Goal: Information Seeking & Learning: Learn about a topic

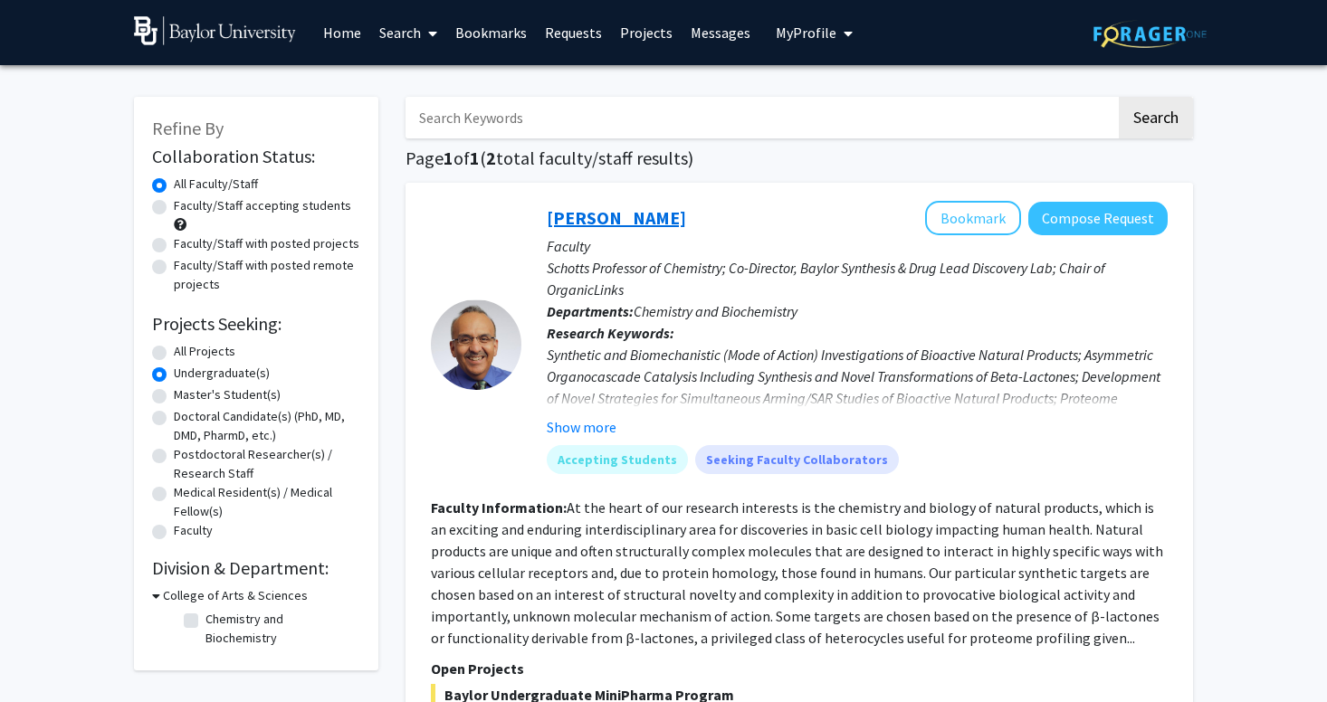
click at [600, 224] on link "[PERSON_NAME]" at bounding box center [616, 217] width 139 height 23
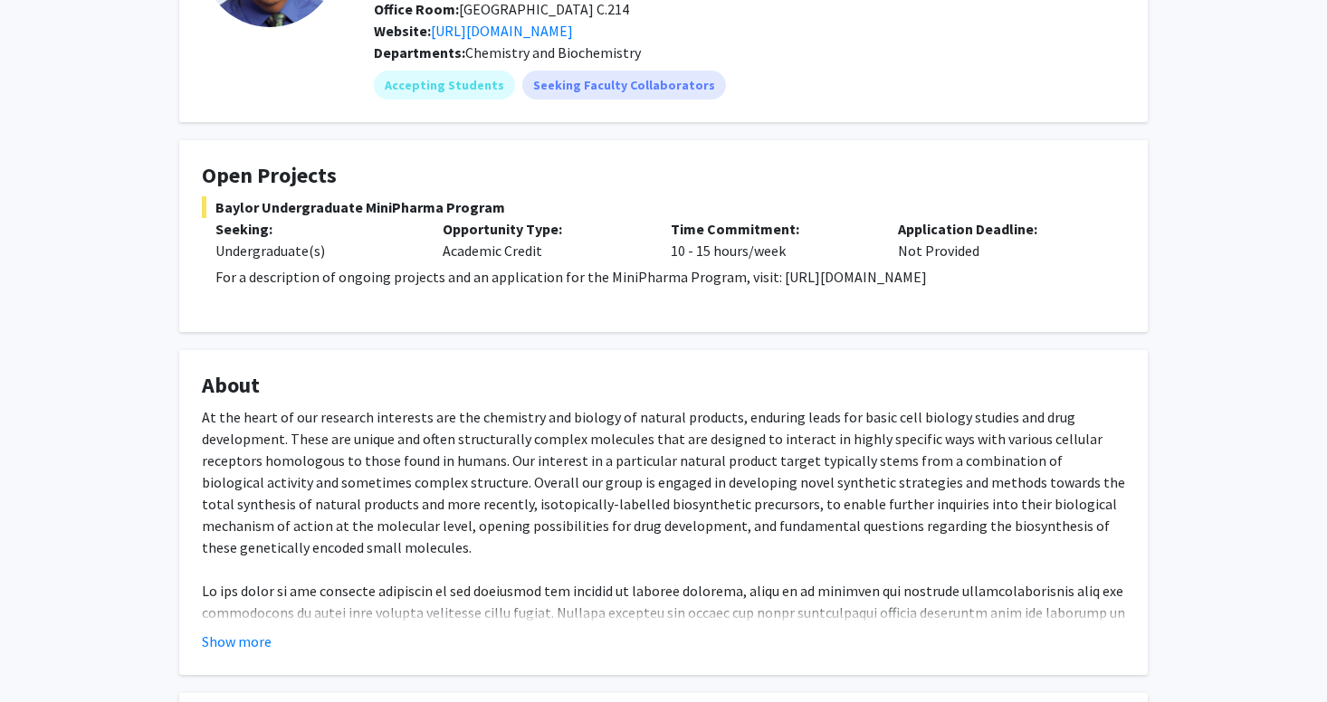
scroll to position [212, 0]
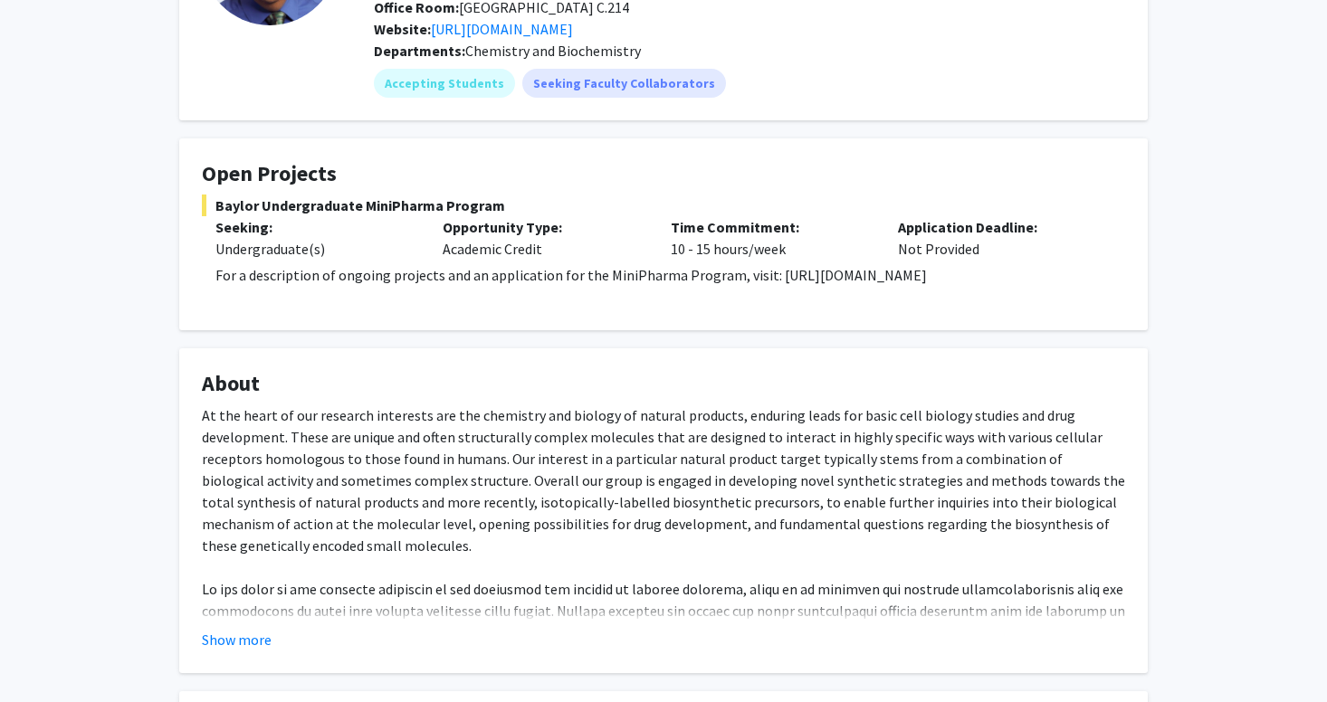
click at [238, 651] on fg-card "About At the heart of our research interests are the chemistry and biology of n…" at bounding box center [663, 510] width 969 height 325
click at [253, 636] on button "Show more" at bounding box center [237, 640] width 70 height 22
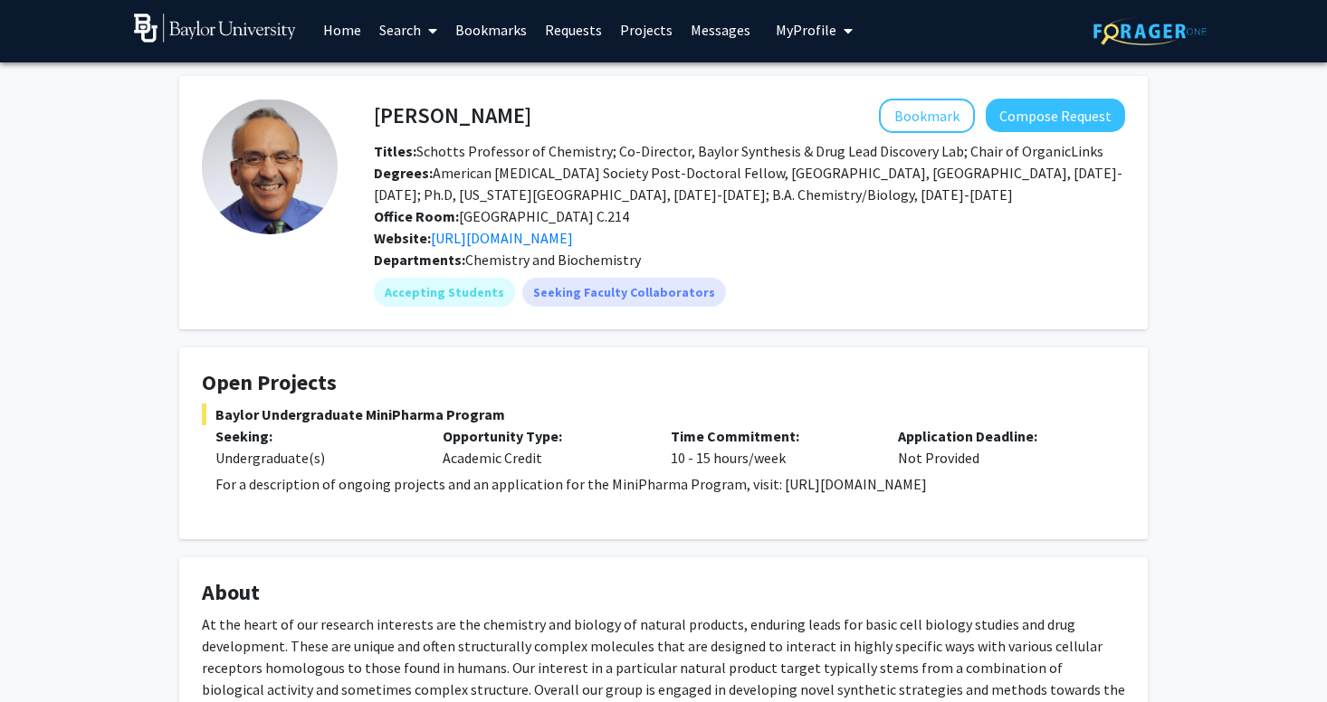
scroll to position [0, 0]
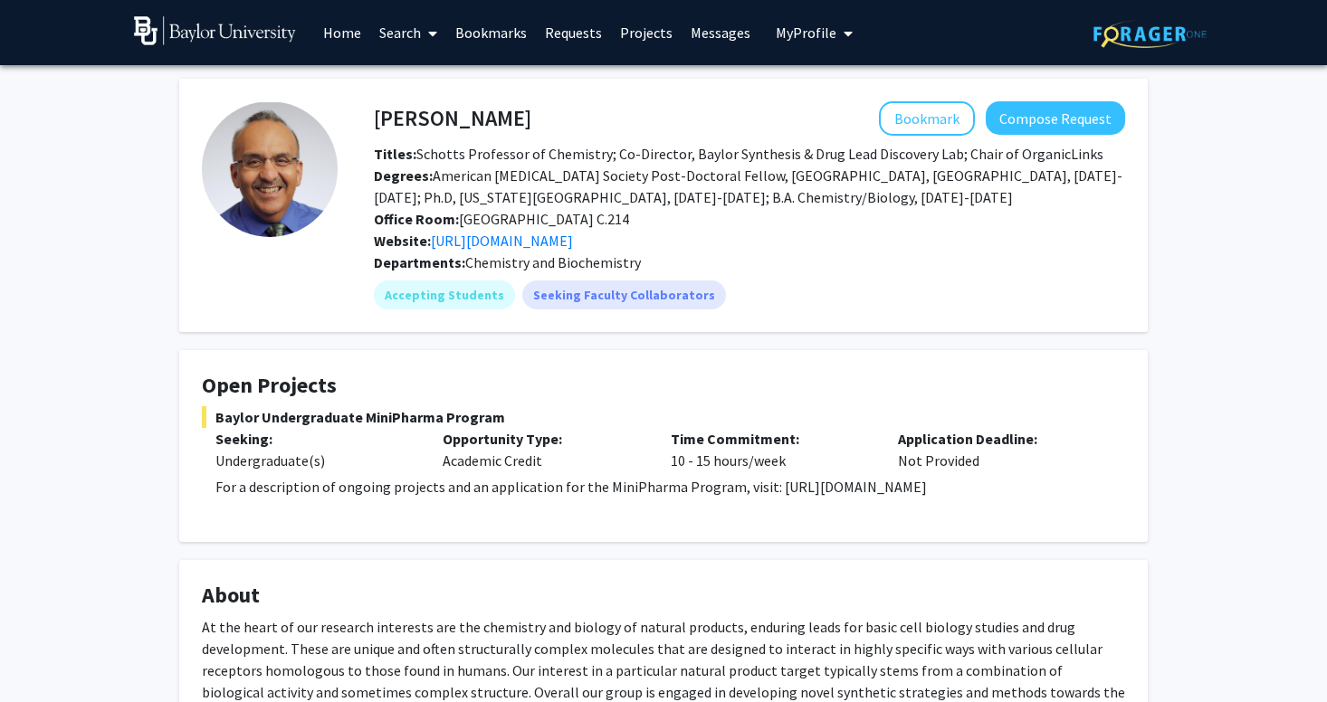
click at [397, 125] on h4 "[PERSON_NAME]" at bounding box center [452, 117] width 157 height 33
drag, startPoint x: 397, startPoint y: 125, endPoint x: 457, endPoint y: 119, distance: 60.1
click at [458, 120] on h4 "[PERSON_NAME]" at bounding box center [452, 117] width 157 height 33
copy h4 "[PERSON_NAME]"
click at [398, 320] on fg-card "[PERSON_NAME] Bookmark Compose Request Titles: Schotts Professor of Chemistry; …" at bounding box center [663, 205] width 969 height 253
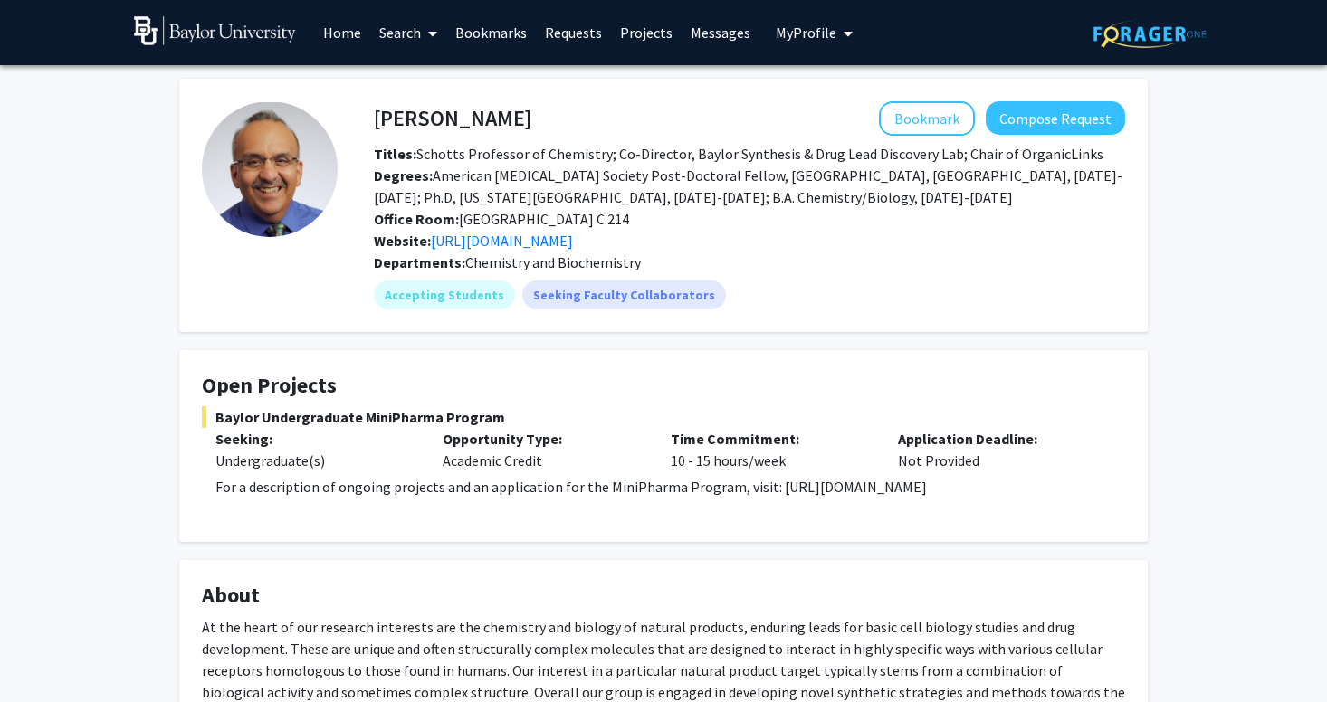
click at [780, 484] on p "For a description of ongoing projects and an application for the MiniPharma Pro…" at bounding box center [670, 487] width 910 height 22
drag, startPoint x: 780, startPoint y: 484, endPoint x: 791, endPoint y: 475, distance: 14.1
click at [803, 476] on p "For a description of ongoing projects and an application for the MiniPharma Pro…" at bounding box center [670, 487] width 910 height 22
click at [771, 490] on p "For a description of ongoing projects and an application for the MiniPharma Pro…" at bounding box center [670, 487] width 910 height 22
drag, startPoint x: 771, startPoint y: 490, endPoint x: 1031, endPoint y: 490, distance: 259.8
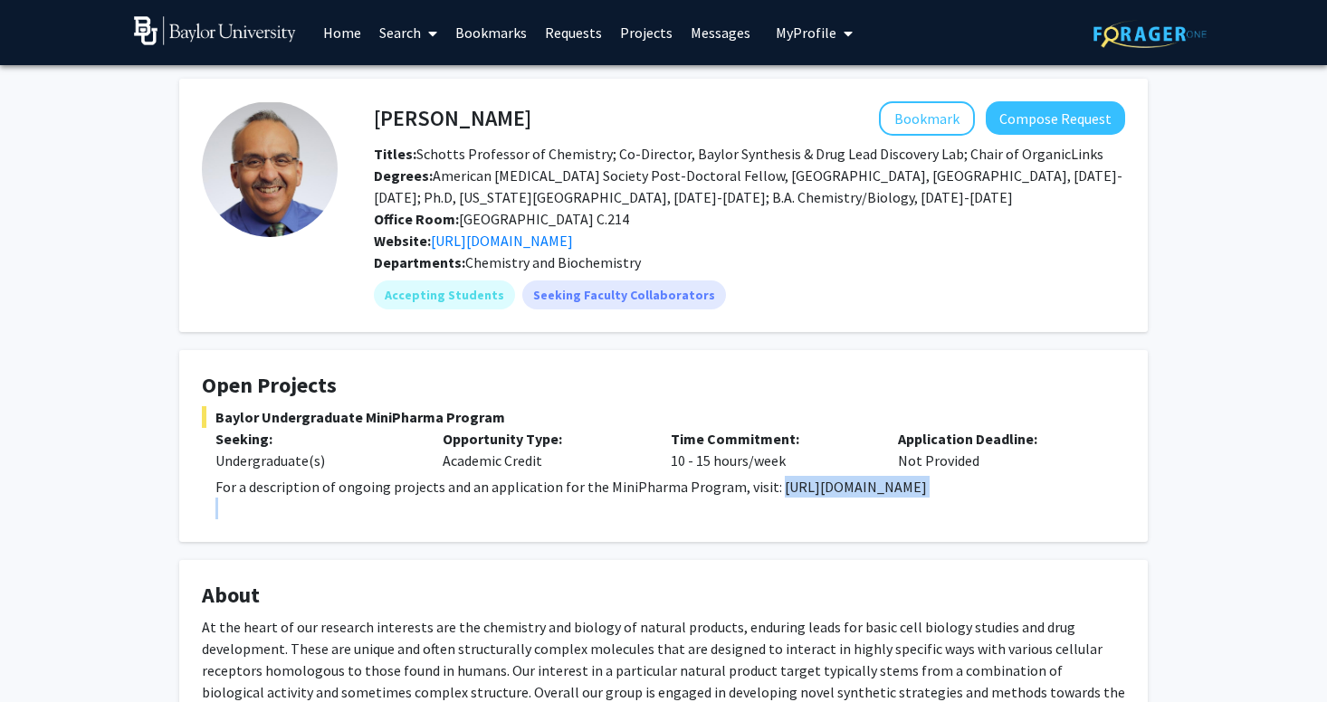
click at [1031, 490] on p "For a description of ongoing projects and an application for the MiniPharma Pro…" at bounding box center [670, 487] width 910 height 22
copy p "[URL][DOMAIN_NAME]"
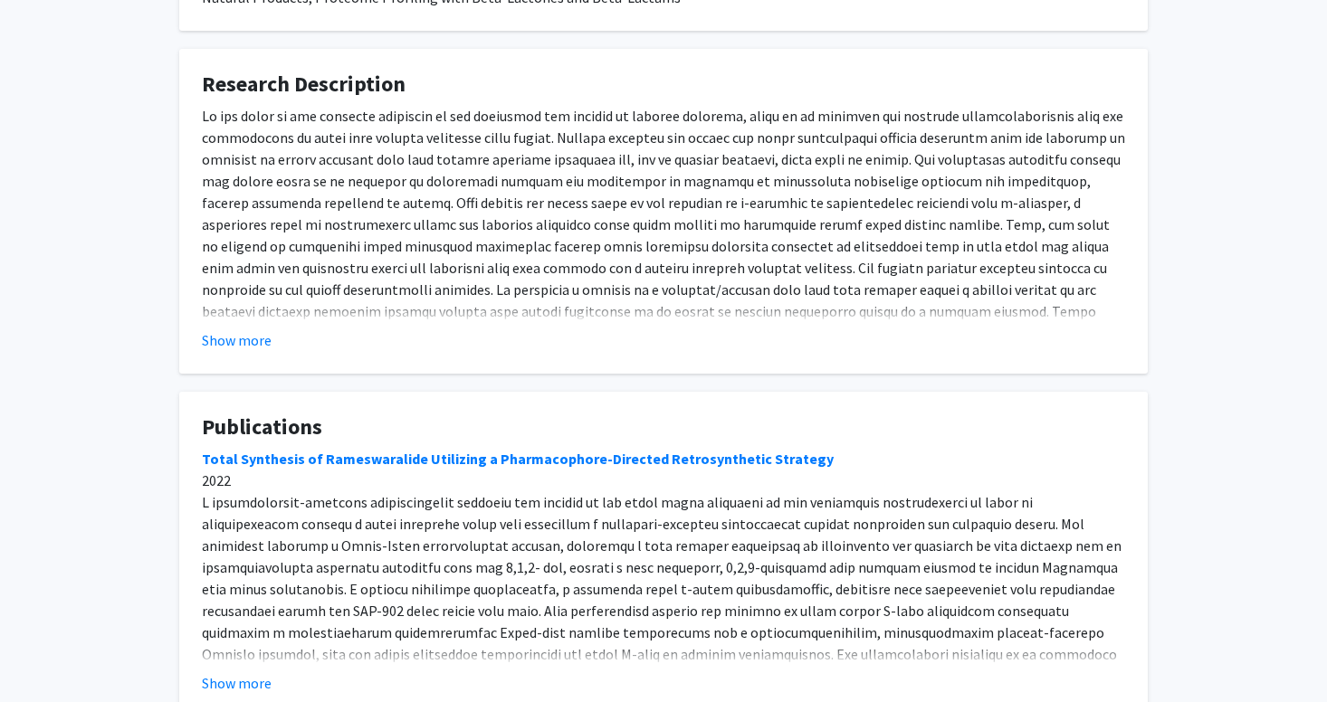
scroll to position [701, 0]
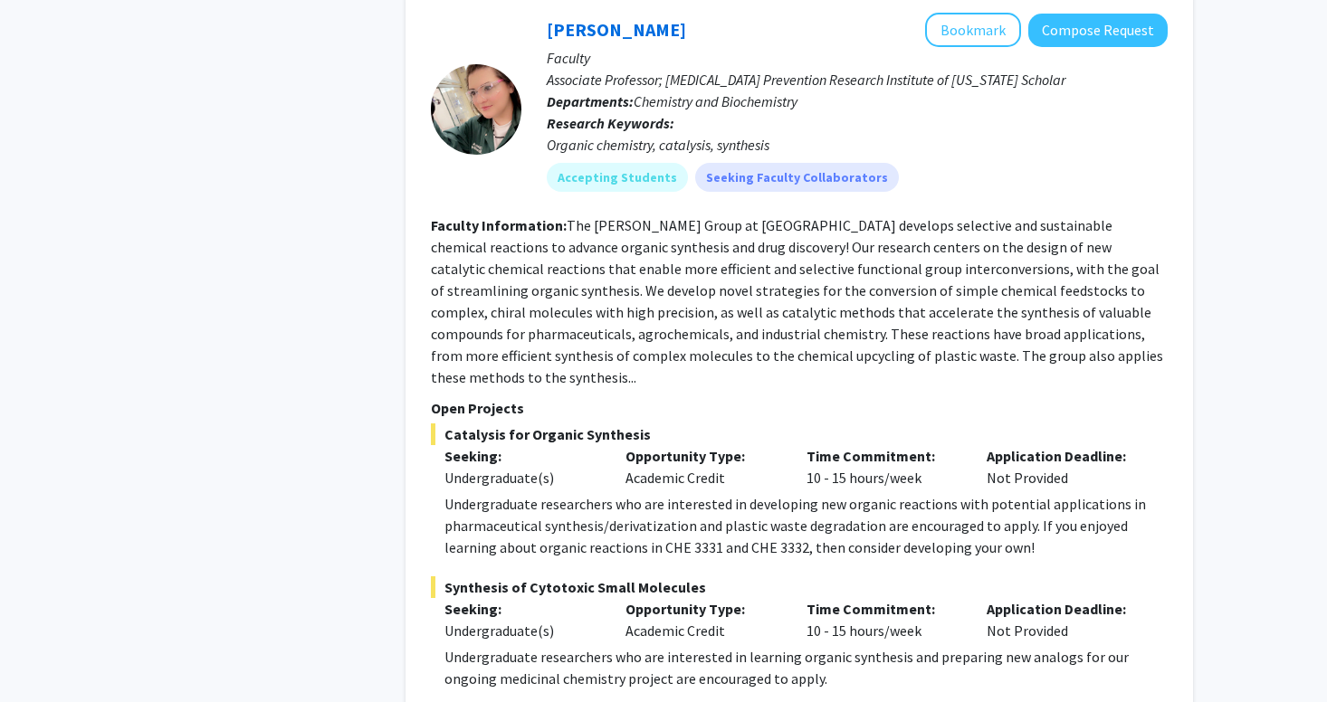
scroll to position [829, 0]
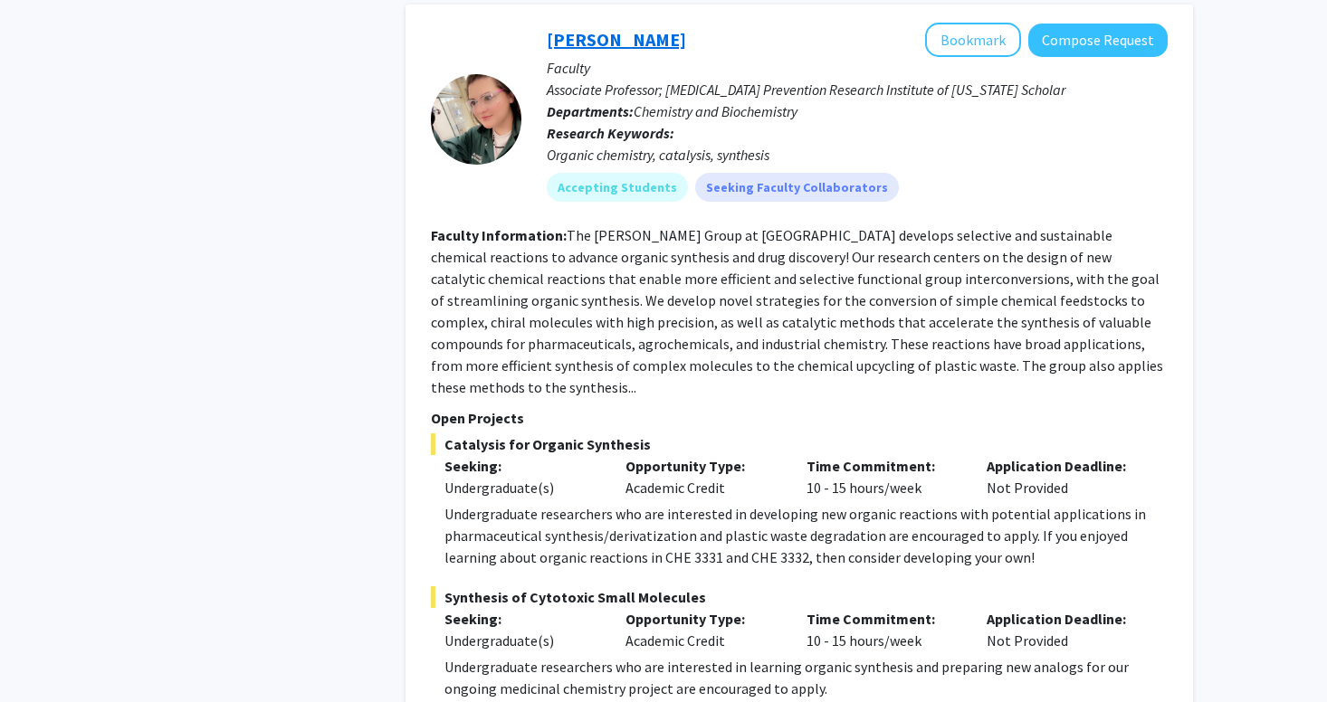
click at [615, 51] on link "[PERSON_NAME]" at bounding box center [616, 39] width 139 height 23
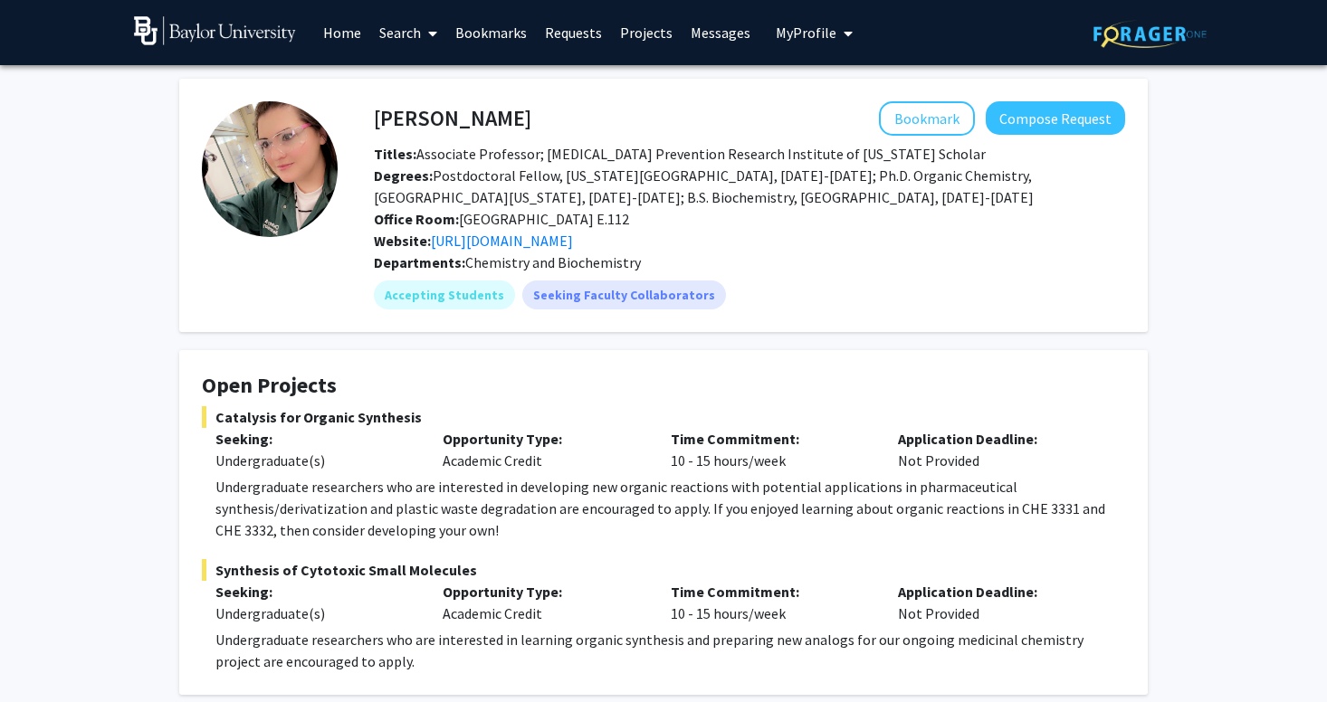
click at [425, 120] on h4 "[PERSON_NAME]" at bounding box center [452, 117] width 157 height 33
click at [398, 118] on h4 "[PERSON_NAME]" at bounding box center [452, 117] width 157 height 33
drag, startPoint x: 398, startPoint y: 118, endPoint x: 481, endPoint y: 118, distance: 82.4
click at [481, 118] on h4 "[PERSON_NAME]" at bounding box center [452, 117] width 157 height 33
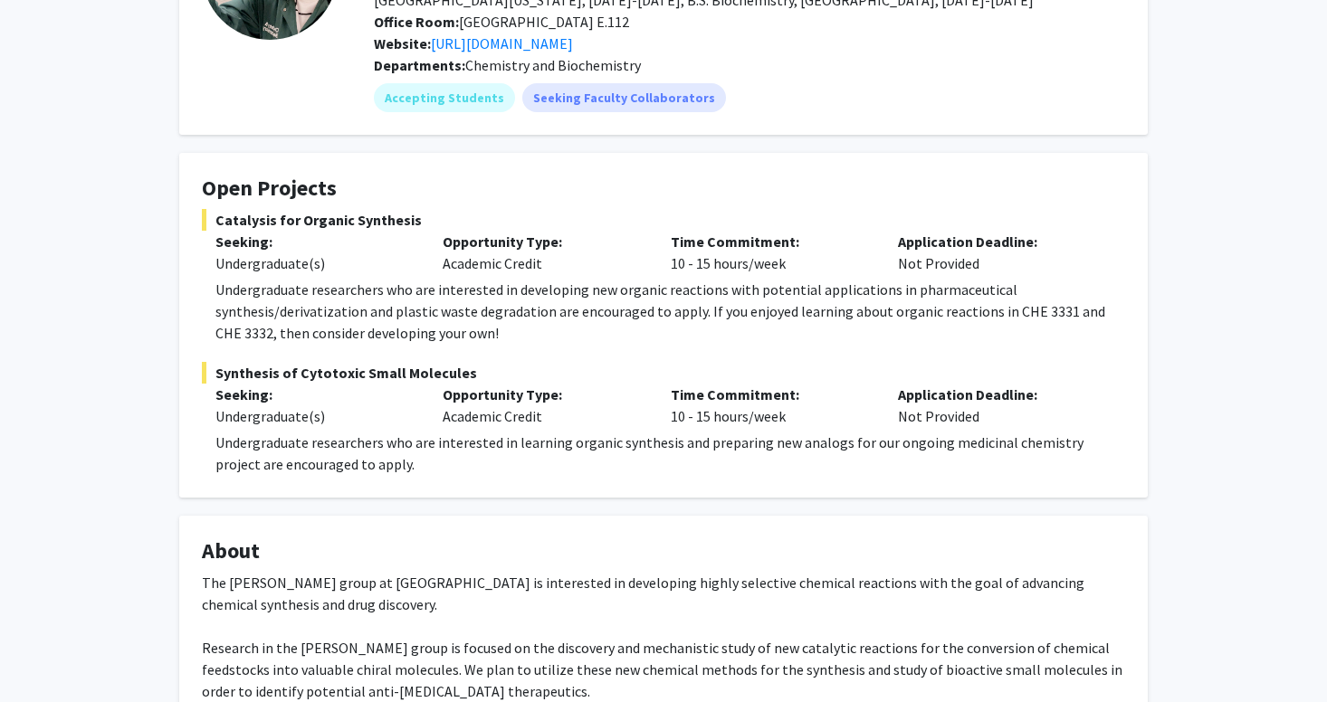
scroll to position [199, 0]
copy h4 "[PERSON_NAME]"
click at [243, 287] on p "Undergraduate researchers who are interested in developing new organic reaction…" at bounding box center [670, 309] width 910 height 65
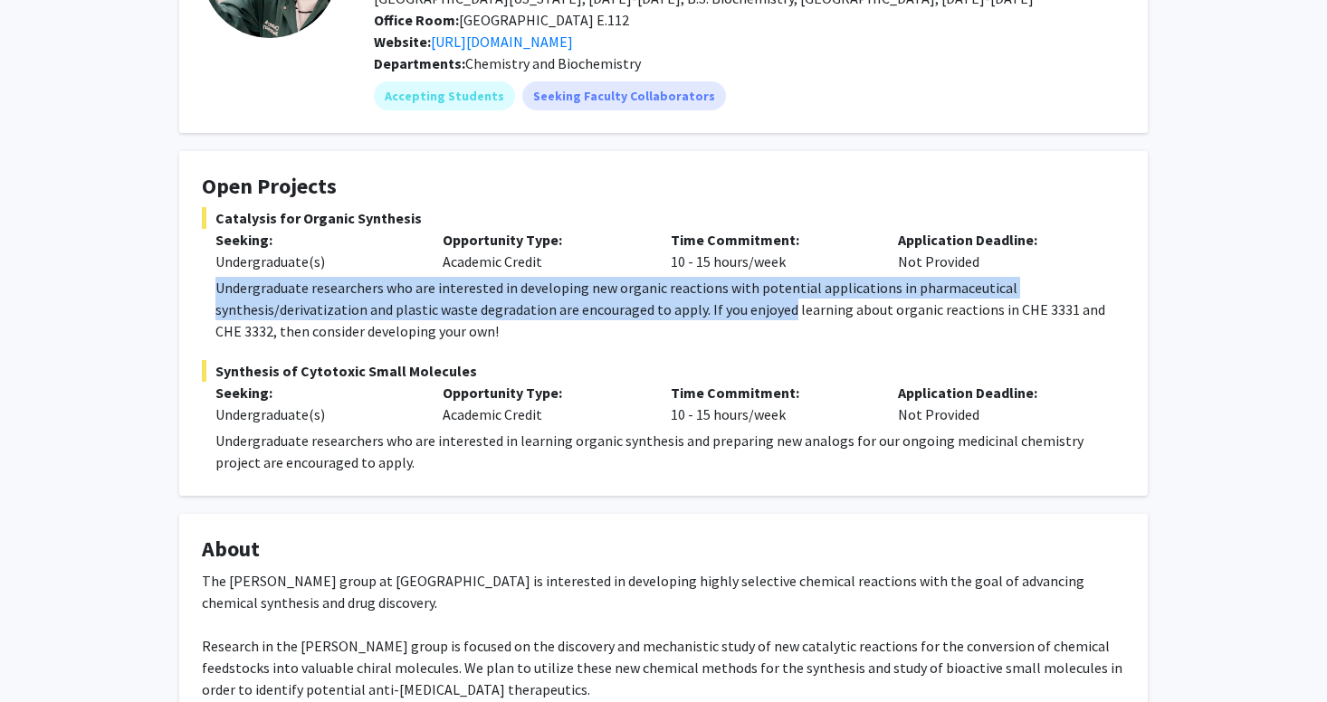
drag, startPoint x: 243, startPoint y: 287, endPoint x: 750, endPoint y: 299, distance: 507.9
click at [750, 299] on p "Undergraduate researchers who are interested in developing new organic reaction…" at bounding box center [670, 309] width 910 height 65
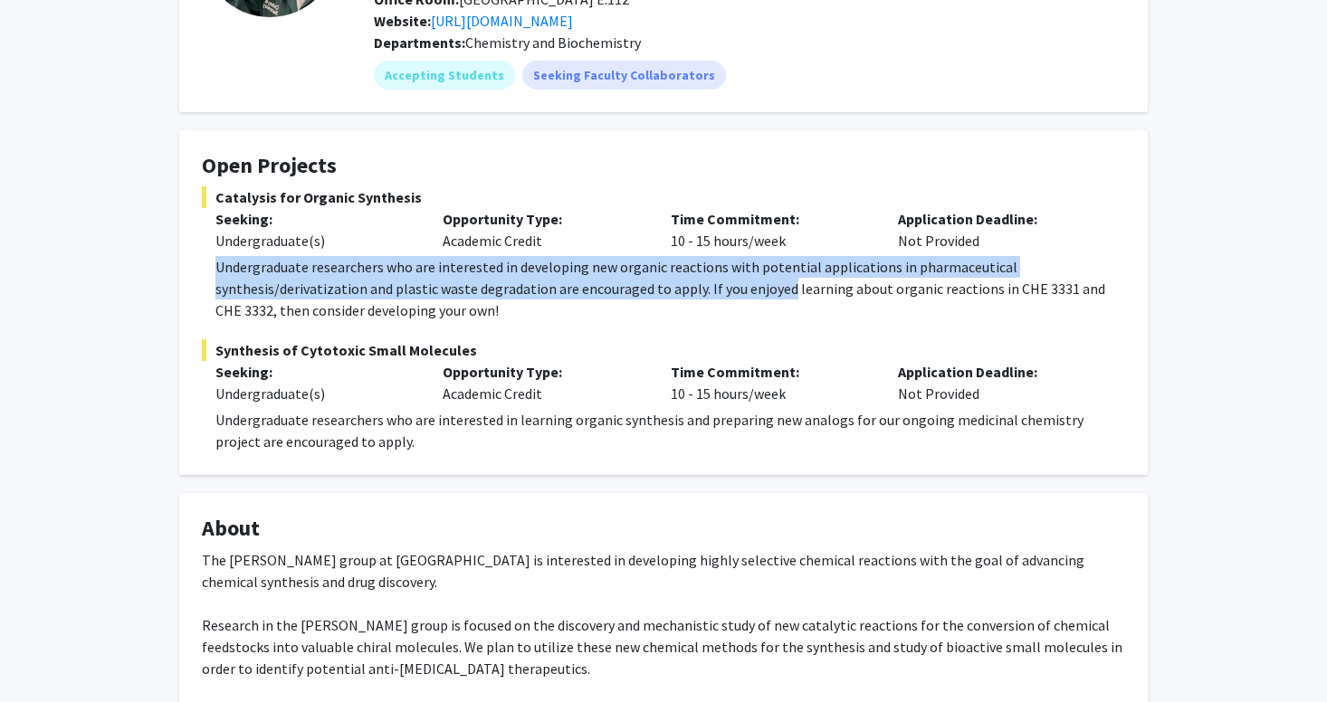
scroll to position [228, 0]
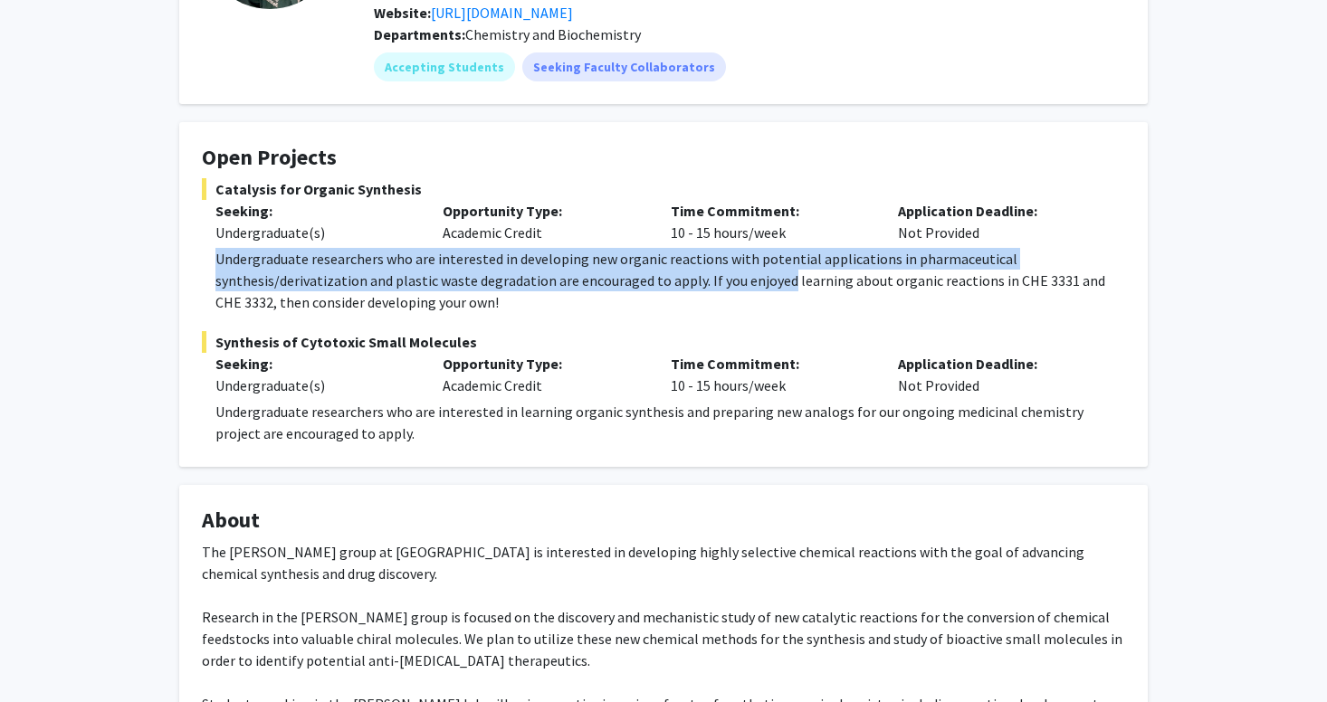
click at [423, 418] on p "Undergraduate researchers who are interested in learning organic synthesis and …" at bounding box center [670, 422] width 910 height 43
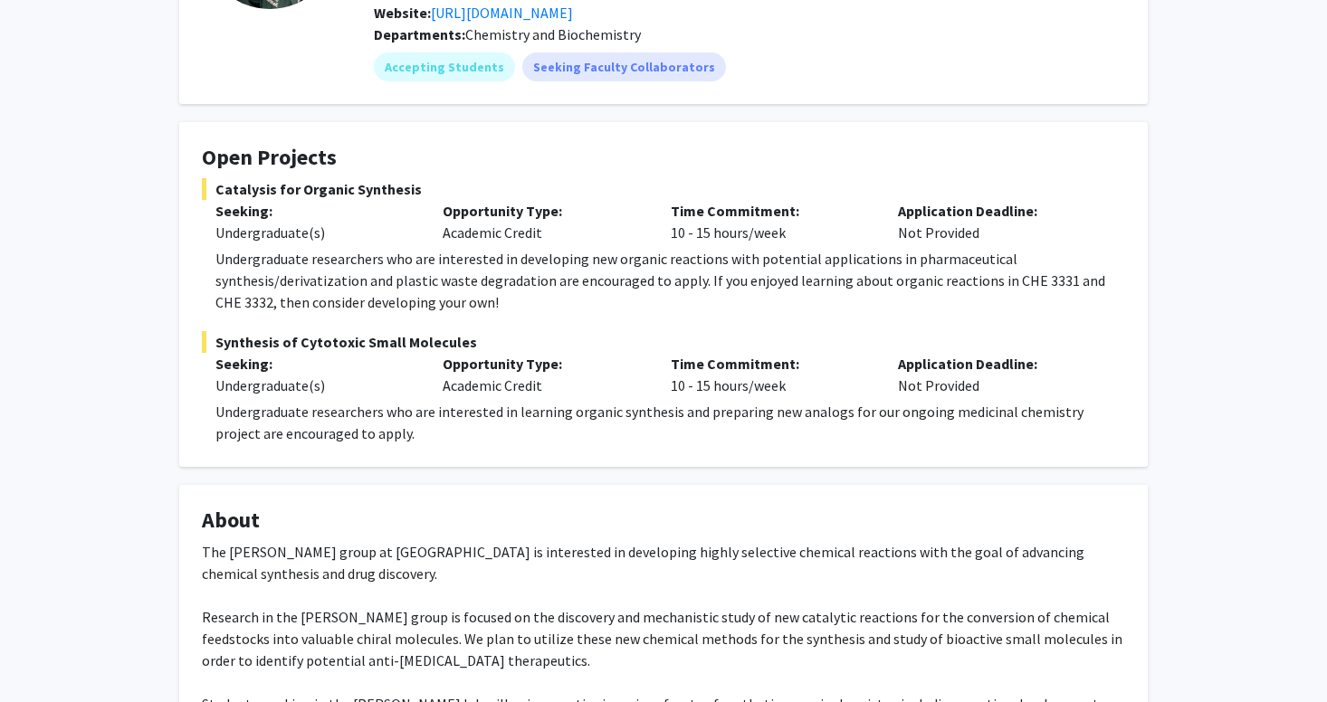
click at [423, 418] on p "Undergraduate researchers who are interested in learning organic synthesis and …" at bounding box center [670, 422] width 910 height 43
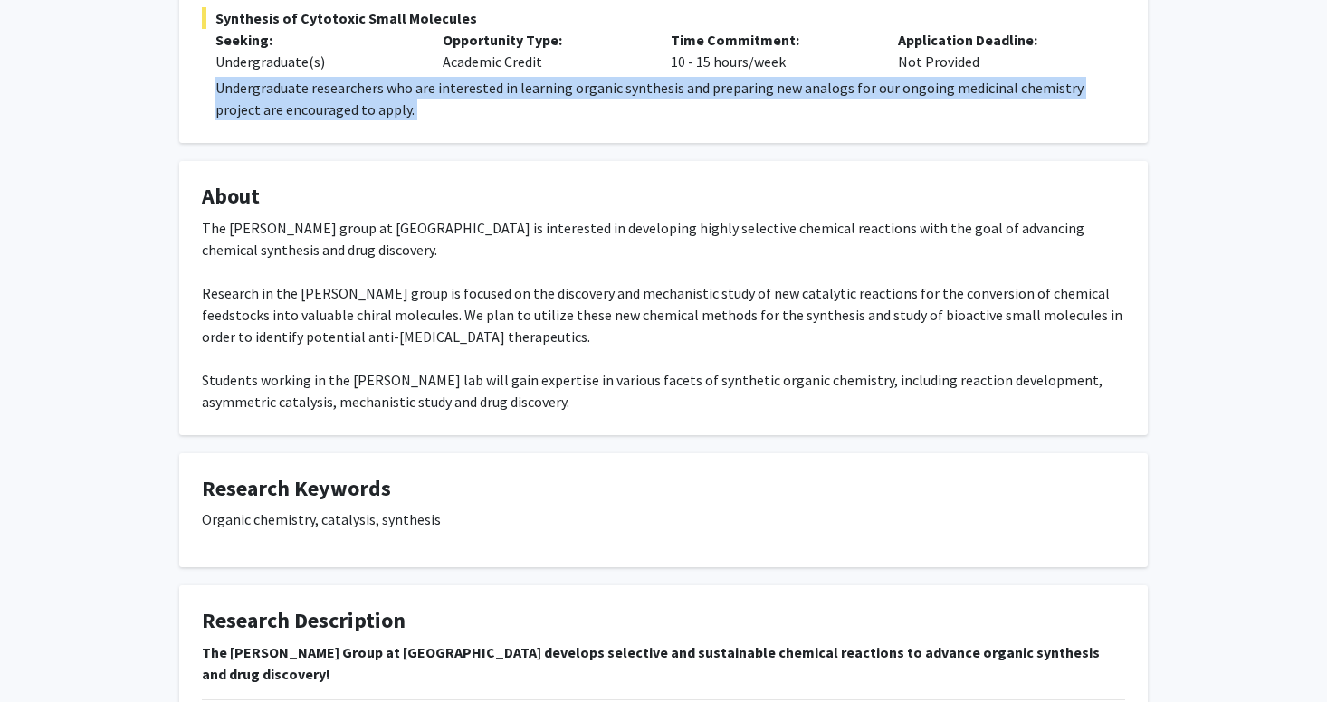
scroll to position [560, 0]
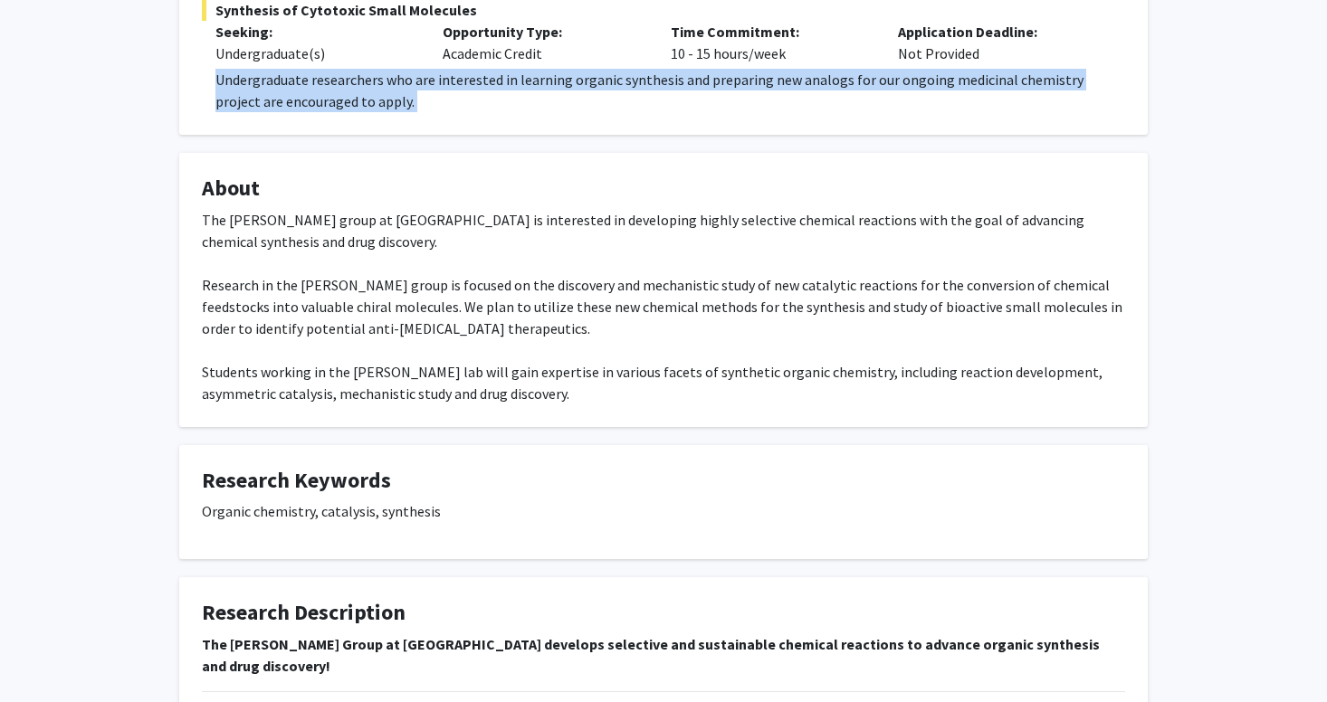
click at [451, 218] on div "The [PERSON_NAME] group at [GEOGRAPHIC_DATA] is interested in developing highly…" at bounding box center [663, 307] width 923 height 196
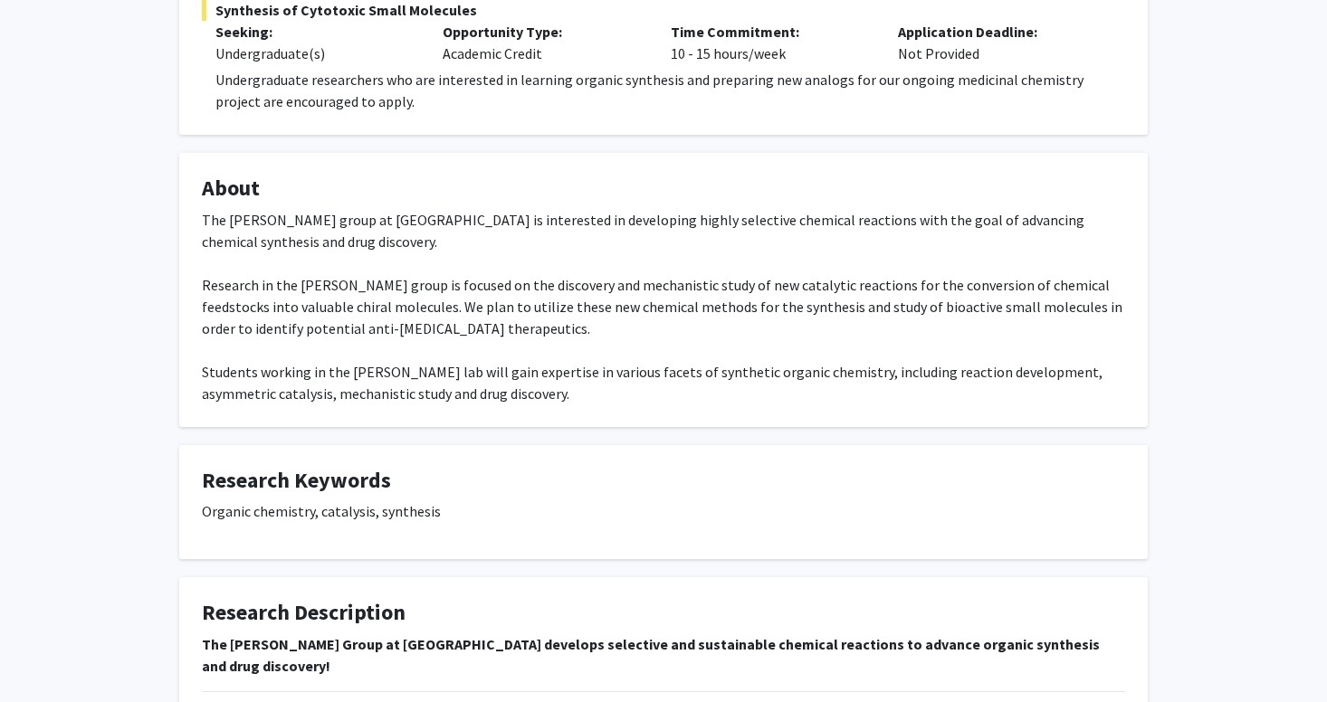
click at [451, 218] on div "The [PERSON_NAME] group at [GEOGRAPHIC_DATA] is interested in developing highly…" at bounding box center [663, 307] width 923 height 196
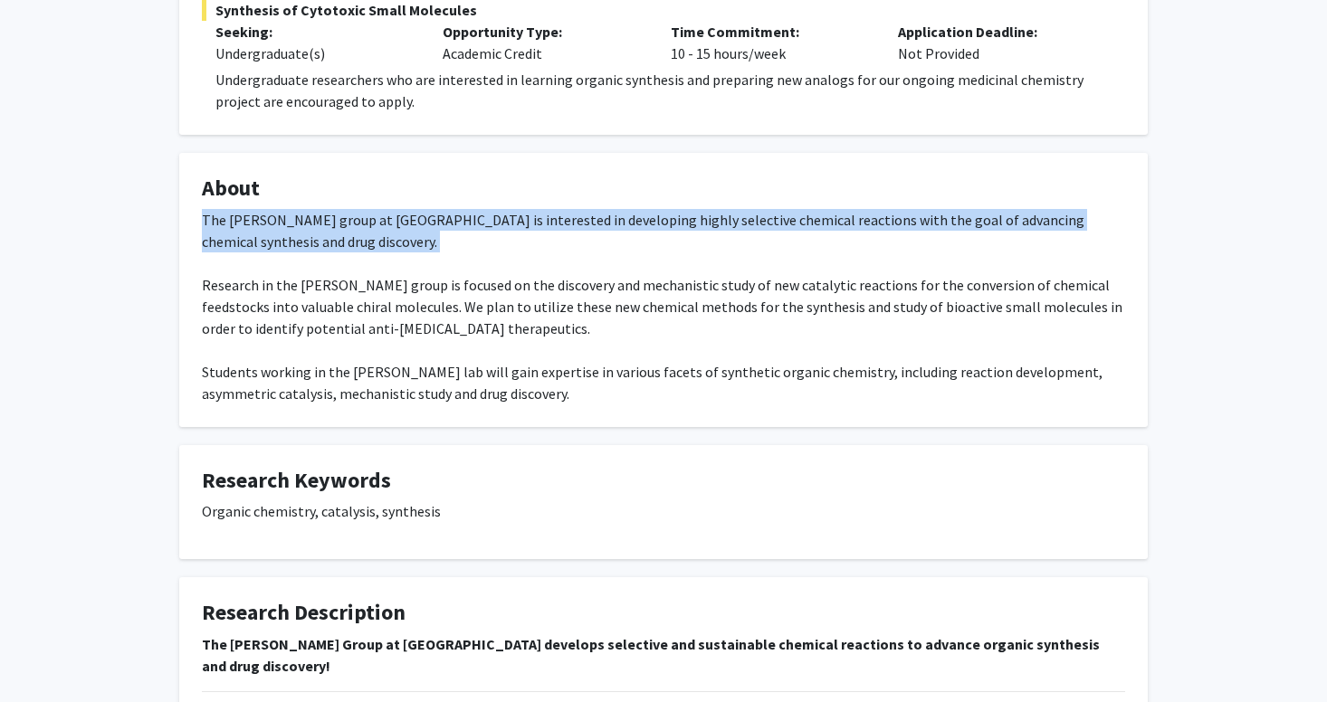
click at [406, 295] on div "The [PERSON_NAME] group at [GEOGRAPHIC_DATA] is interested in developing highly…" at bounding box center [663, 307] width 923 height 196
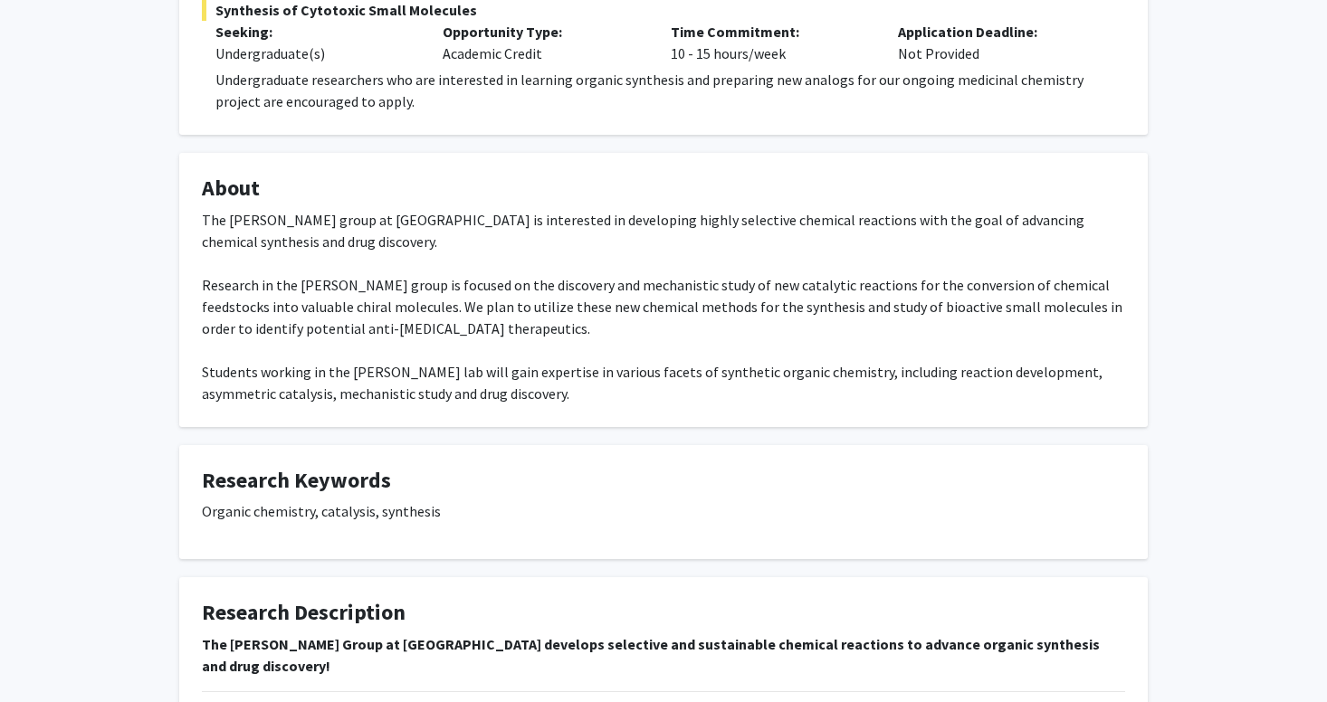
click at [406, 295] on div "The [PERSON_NAME] group at [GEOGRAPHIC_DATA] is interested in developing highly…" at bounding box center [663, 307] width 923 height 196
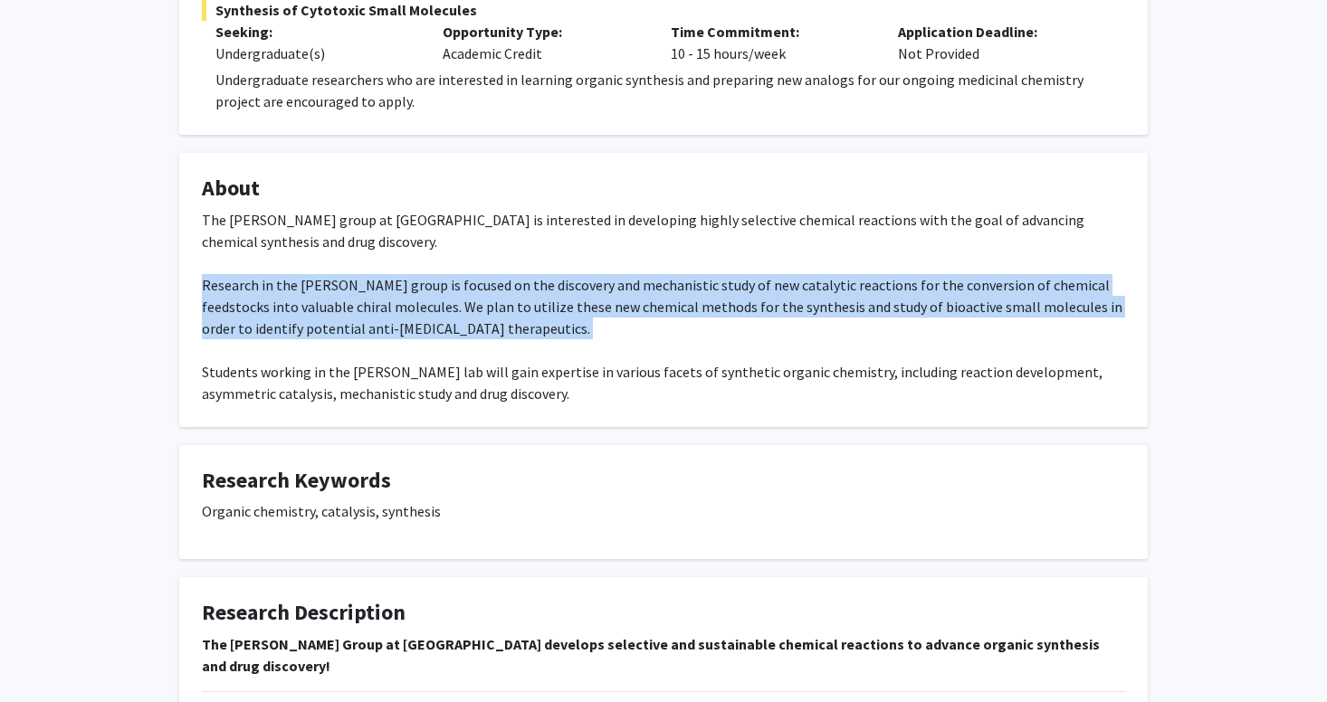
click at [399, 378] on div "The [PERSON_NAME] group at [GEOGRAPHIC_DATA] is interested in developing highly…" at bounding box center [663, 307] width 923 height 196
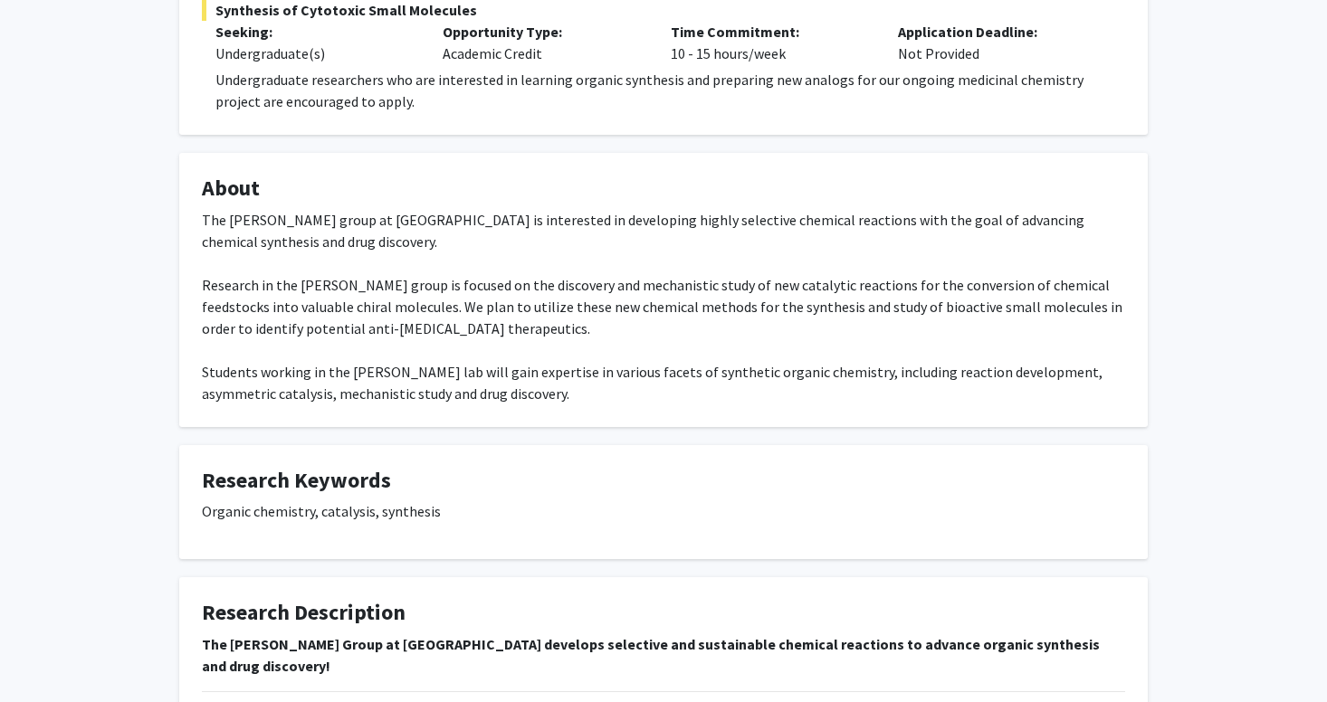
click at [399, 378] on div "The [PERSON_NAME] group at [GEOGRAPHIC_DATA] is interested in developing highly…" at bounding box center [663, 307] width 923 height 196
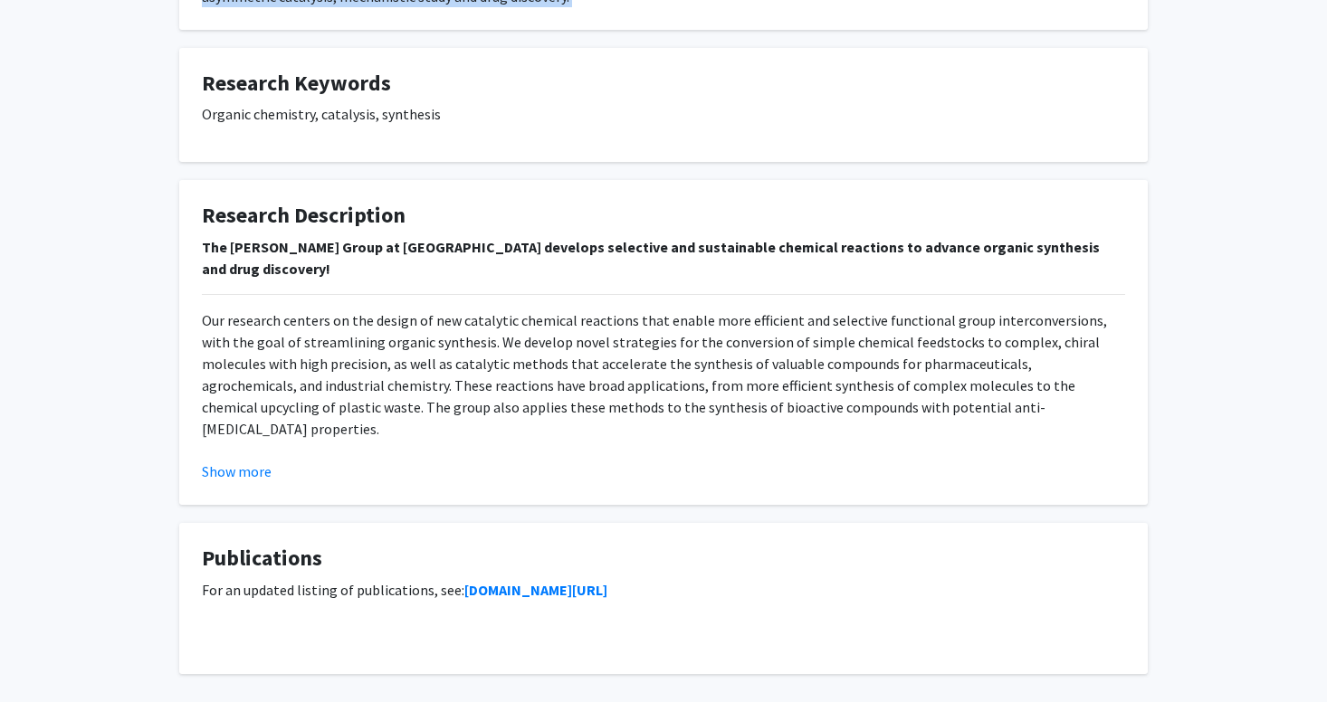
scroll to position [1043, 0]
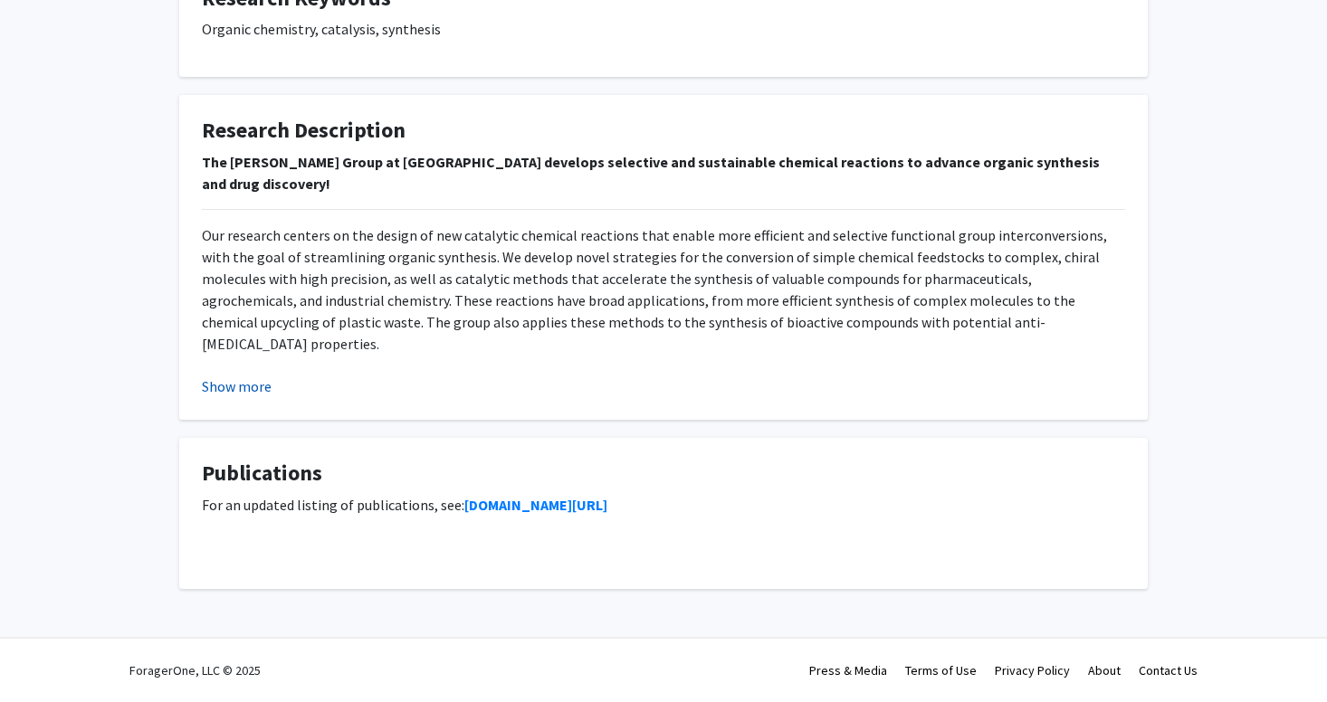
click at [225, 377] on button "Show more" at bounding box center [237, 387] width 70 height 22
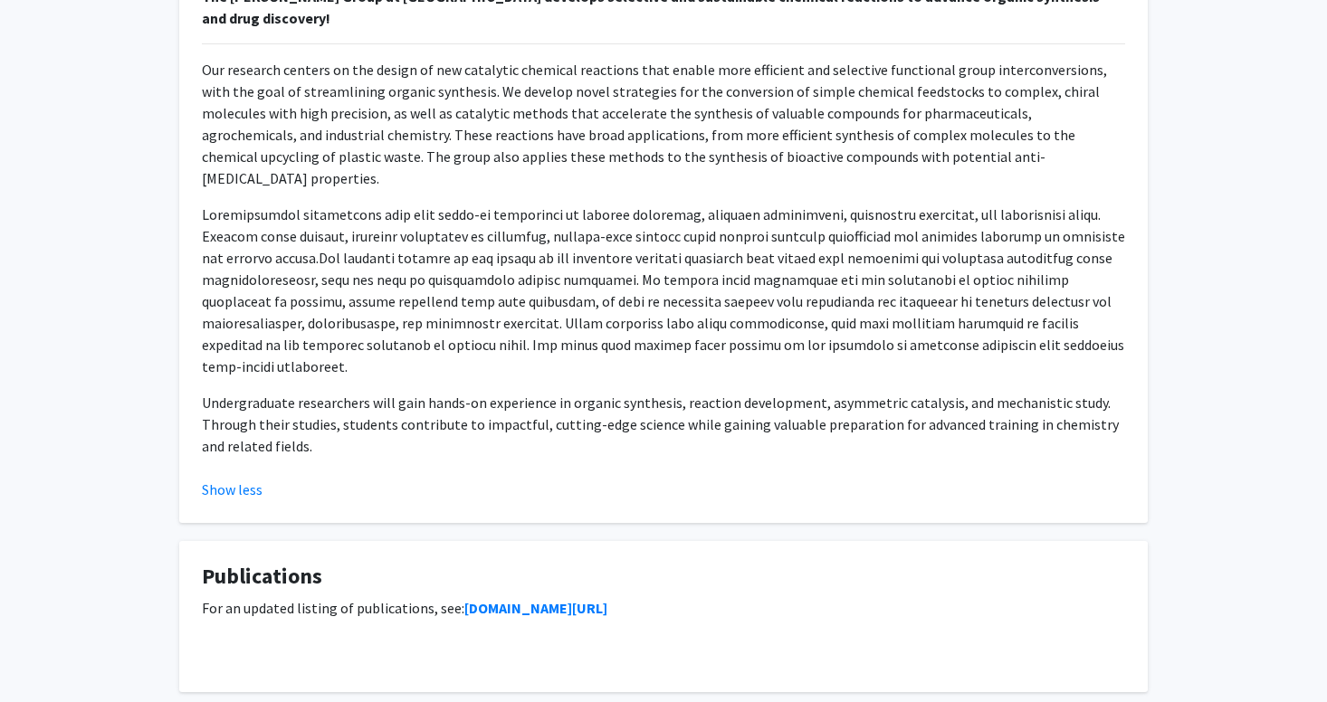
scroll to position [1212, 0]
